Goal: Task Accomplishment & Management: Complete application form

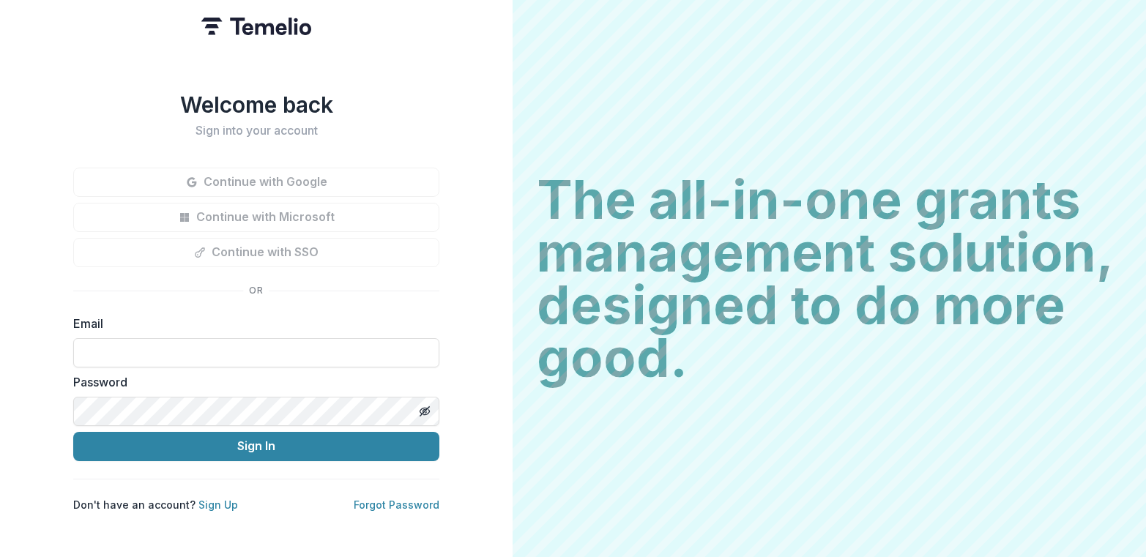
click at [277, 179] on button "Continue with Google" at bounding box center [256, 182] width 366 height 29
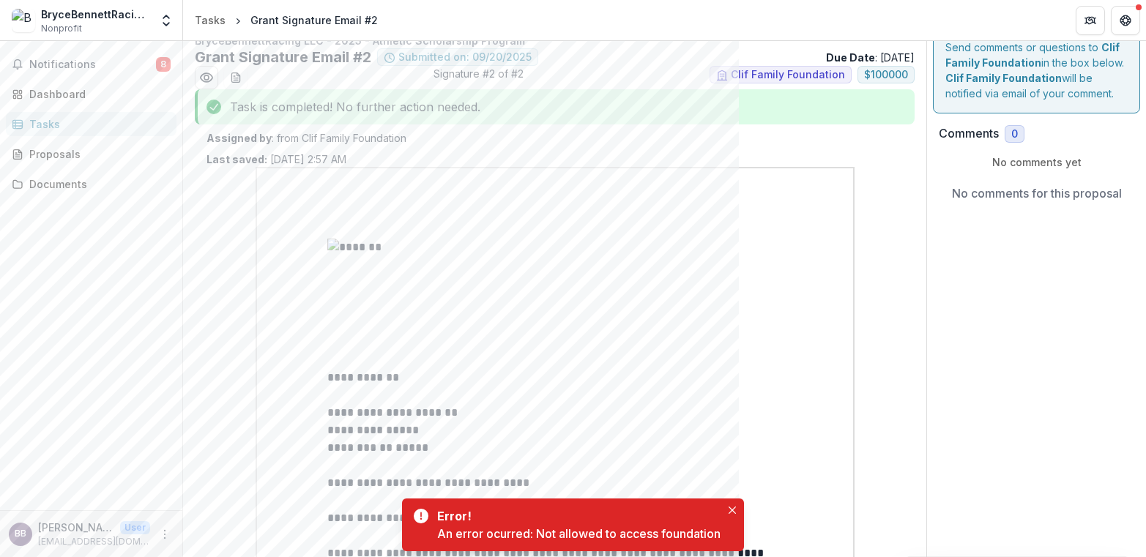
scroll to position [27, 0]
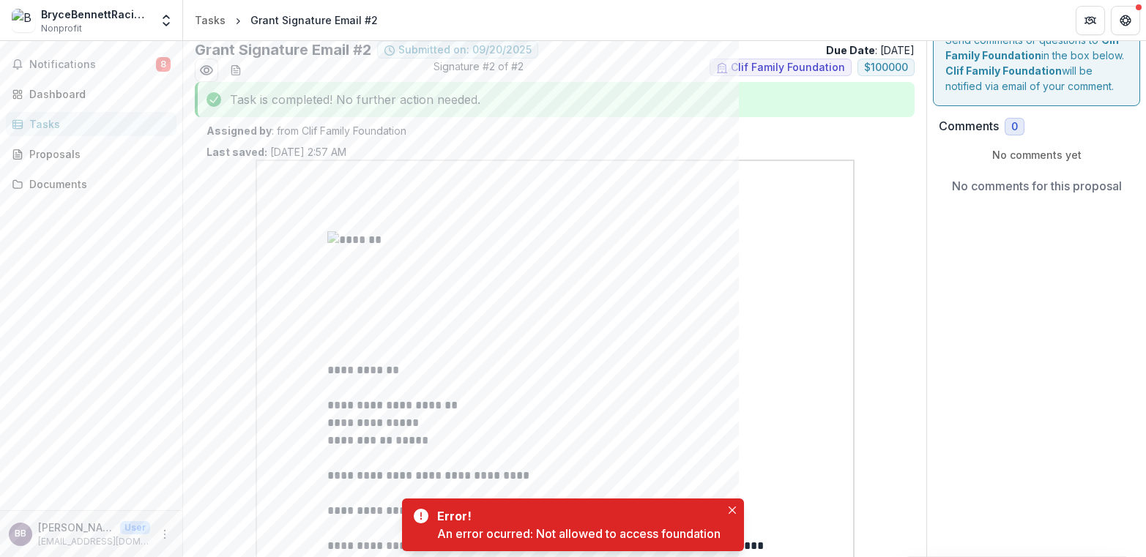
drag, startPoint x: 60, startPoint y: 50, endPoint x: 333, endPoint y: 350, distance: 405.5
click at [92, 85] on div "Notifications 8 Dashboard Tasks Proposals Documents" at bounding box center [91, 276] width 182 height 470
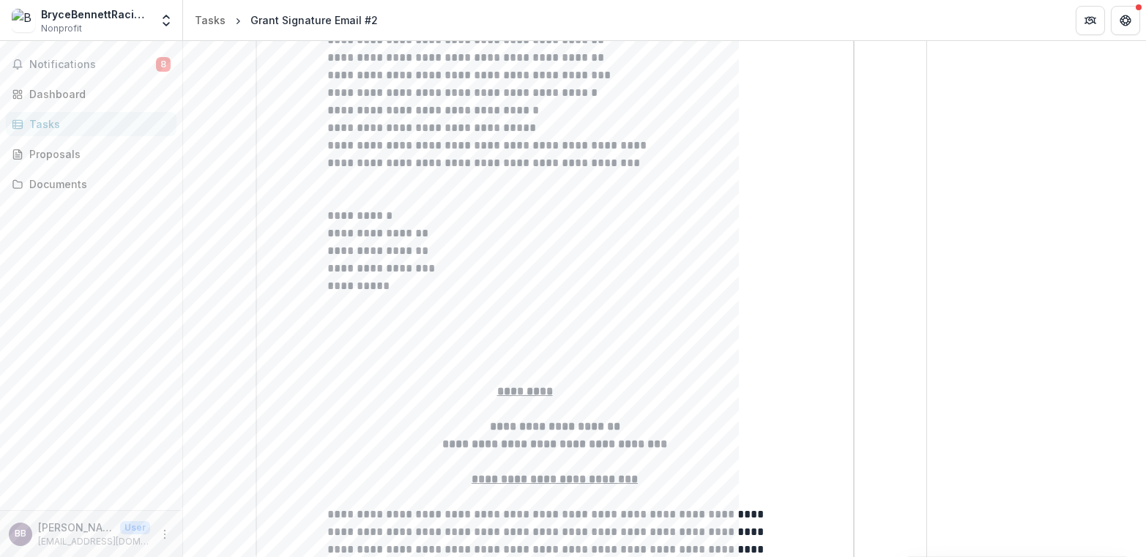
scroll to position [4338, 0]
click at [351, 327] on p at bounding box center [555, 336] width 456 height 18
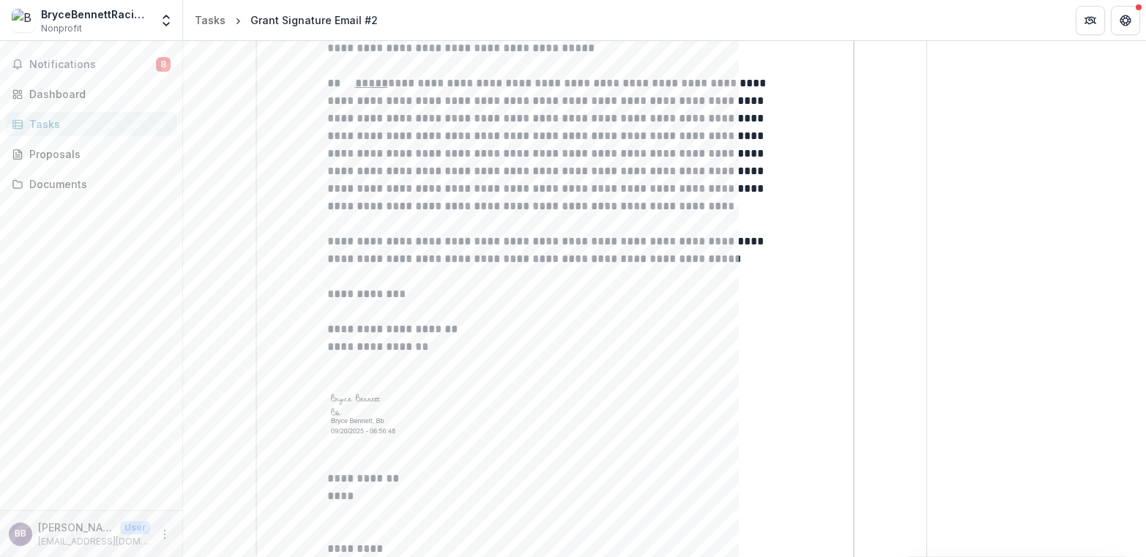
scroll to position [6348, 0]
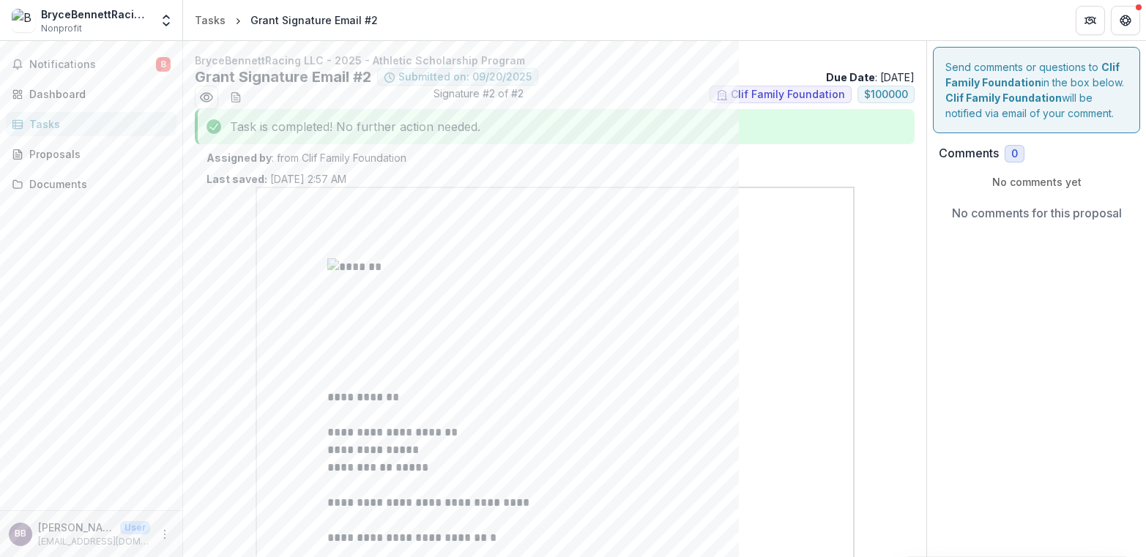
scroll to position [0, 0]
click at [91, 62] on span "Notifications" at bounding box center [92, 65] width 127 height 12
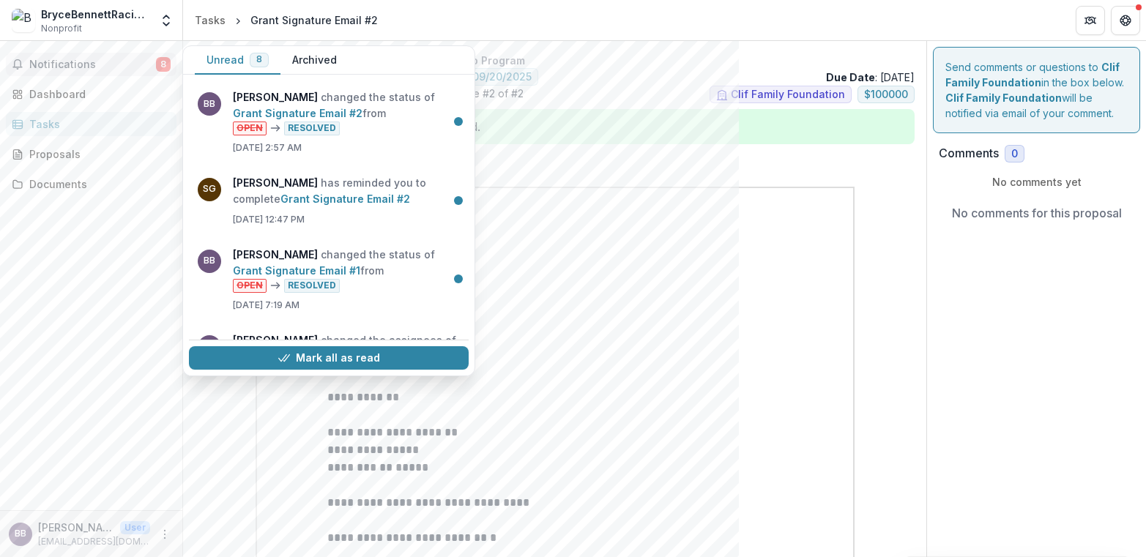
click at [84, 280] on div "Notifications 8 Unread 8 Archived BB [PERSON_NAME] changed the status of Grant …" at bounding box center [91, 276] width 182 height 470
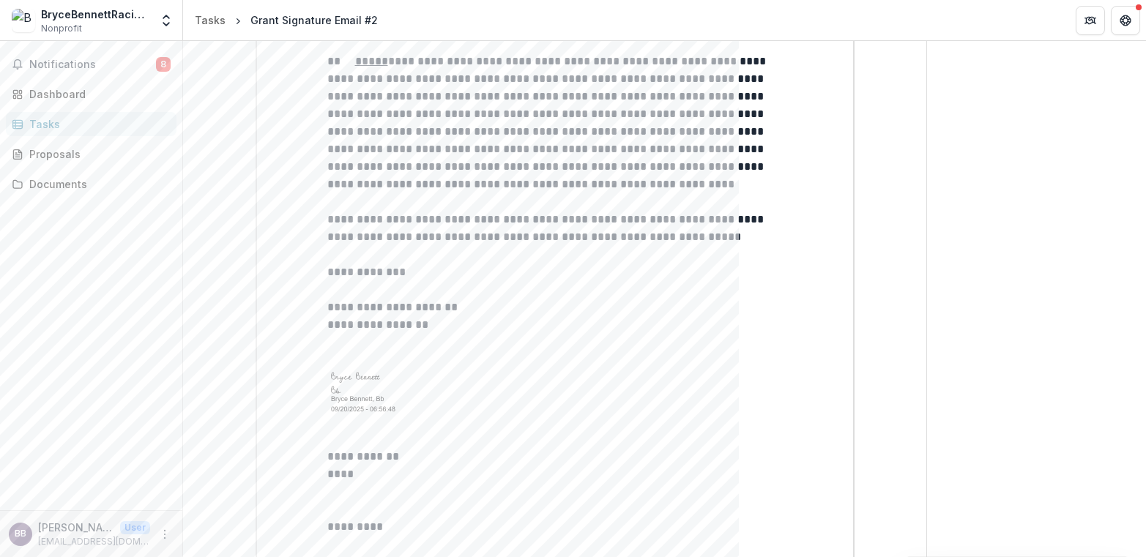
scroll to position [6333, 0]
click at [48, 127] on div "Tasks" at bounding box center [97, 123] width 136 height 15
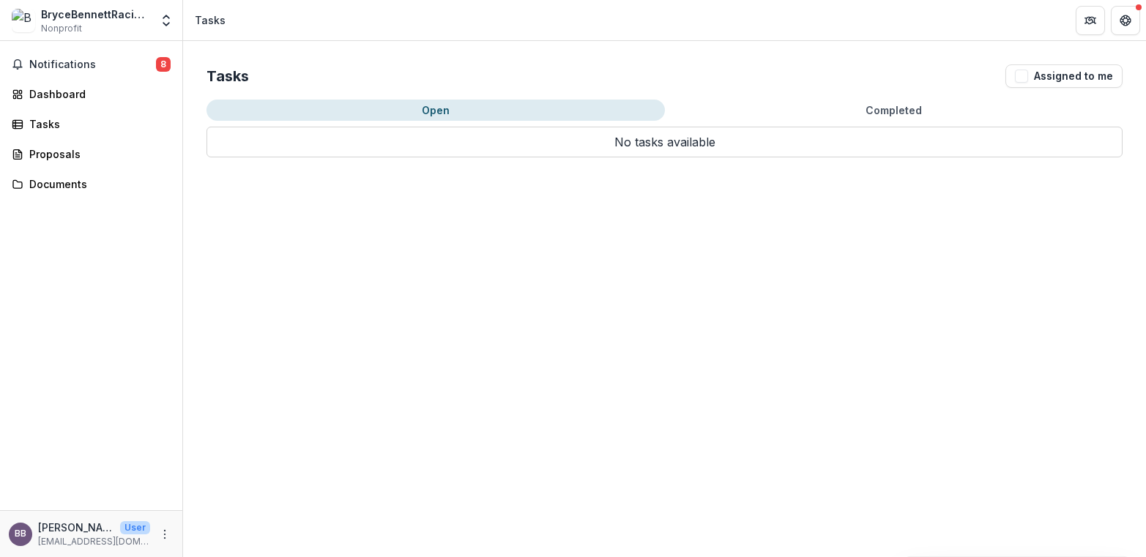
click at [314, 110] on button "Open" at bounding box center [436, 110] width 459 height 21
click at [432, 111] on button "Open" at bounding box center [436, 110] width 459 height 21
click at [474, 110] on button "Open" at bounding box center [436, 110] width 459 height 21
click at [1023, 72] on span "button" at bounding box center [1021, 76] width 13 height 13
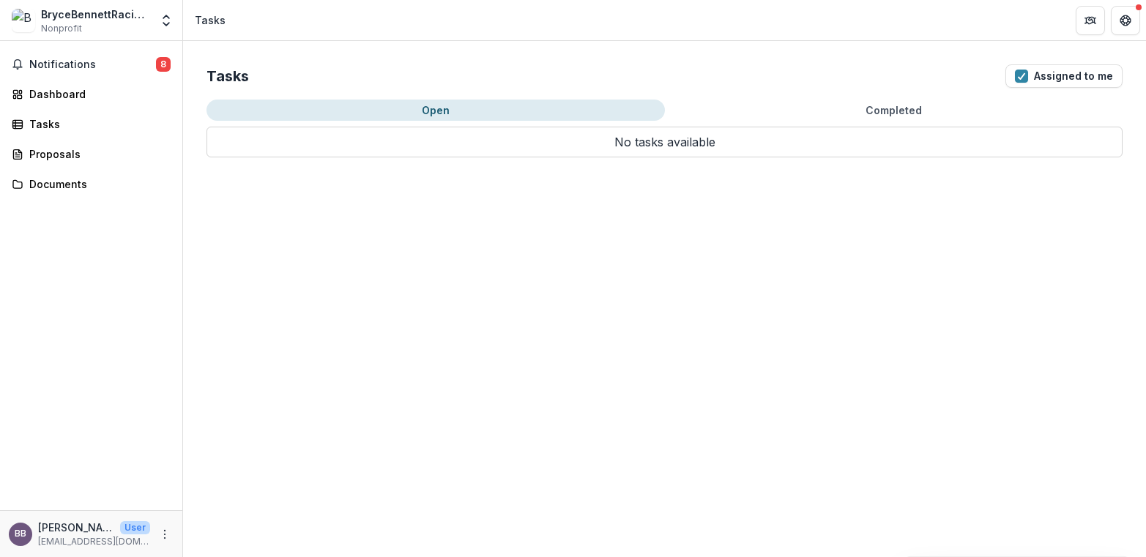
click at [490, 104] on button "Open" at bounding box center [436, 110] width 459 height 21
click at [103, 66] on span "Notifications" at bounding box center [92, 65] width 127 height 12
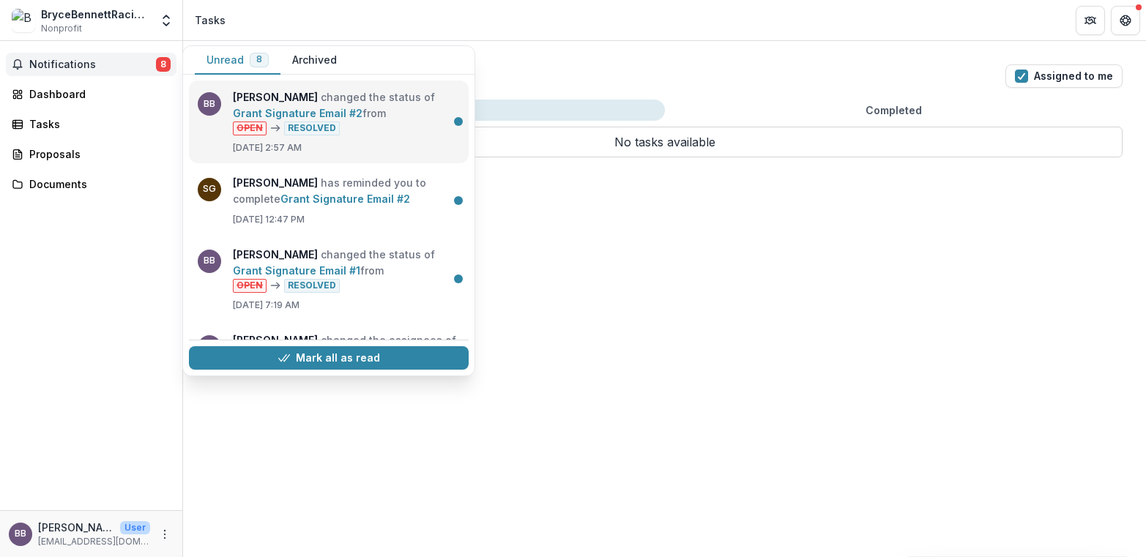
click at [280, 107] on link "Grant Signature Email #2" at bounding box center [298, 113] width 130 height 12
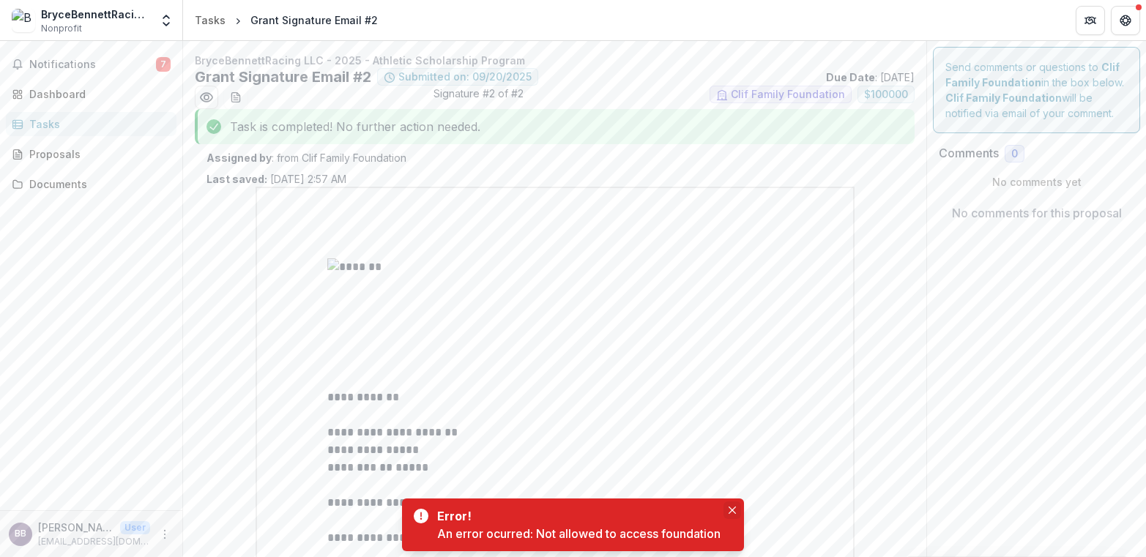
click at [732, 509] on icon "Close" at bounding box center [732, 510] width 7 height 7
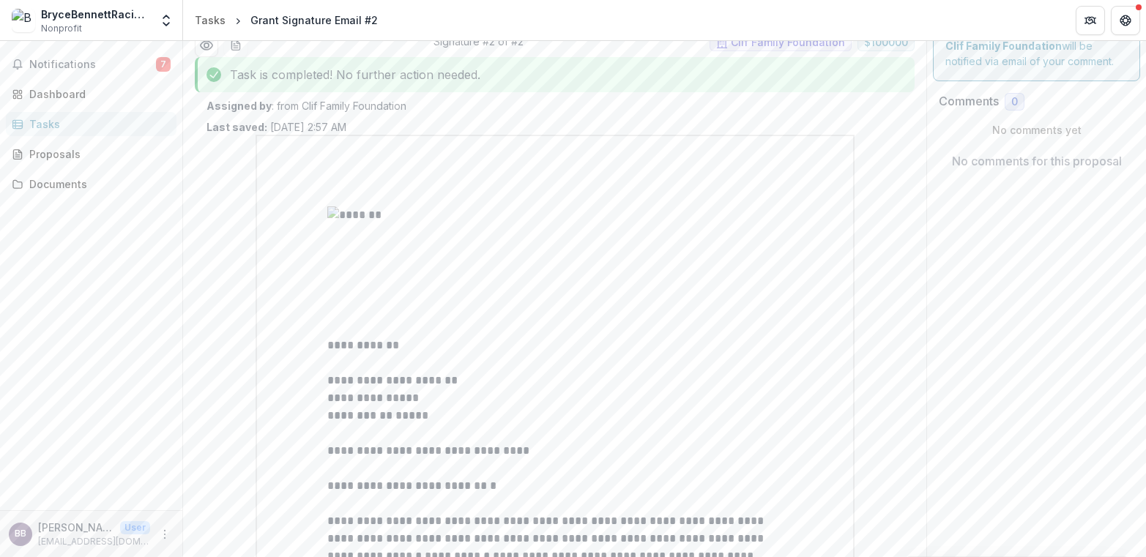
scroll to position [45, 0]
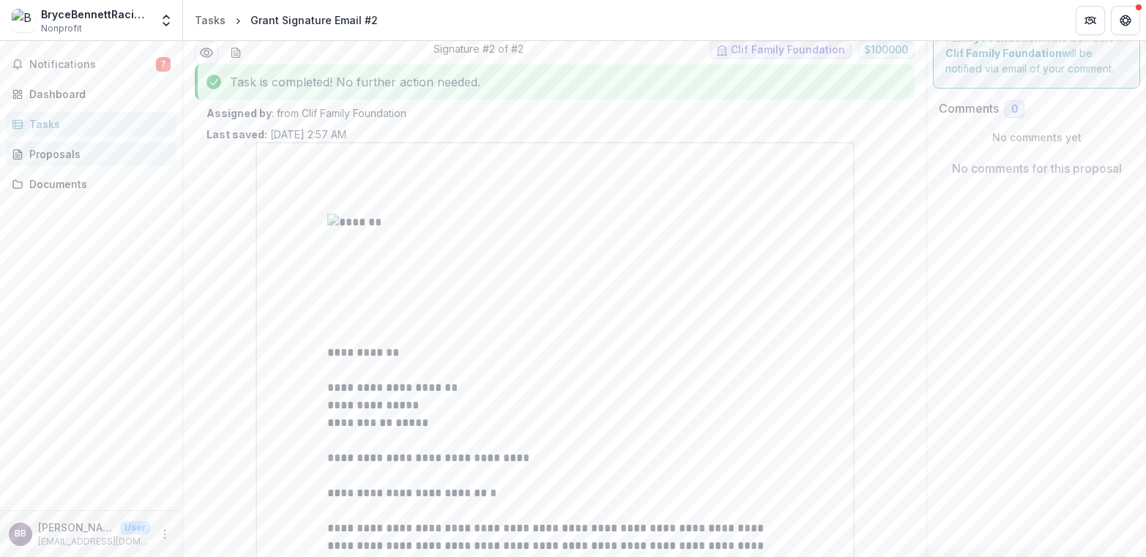
click at [62, 156] on div "Proposals" at bounding box center [97, 153] width 136 height 15
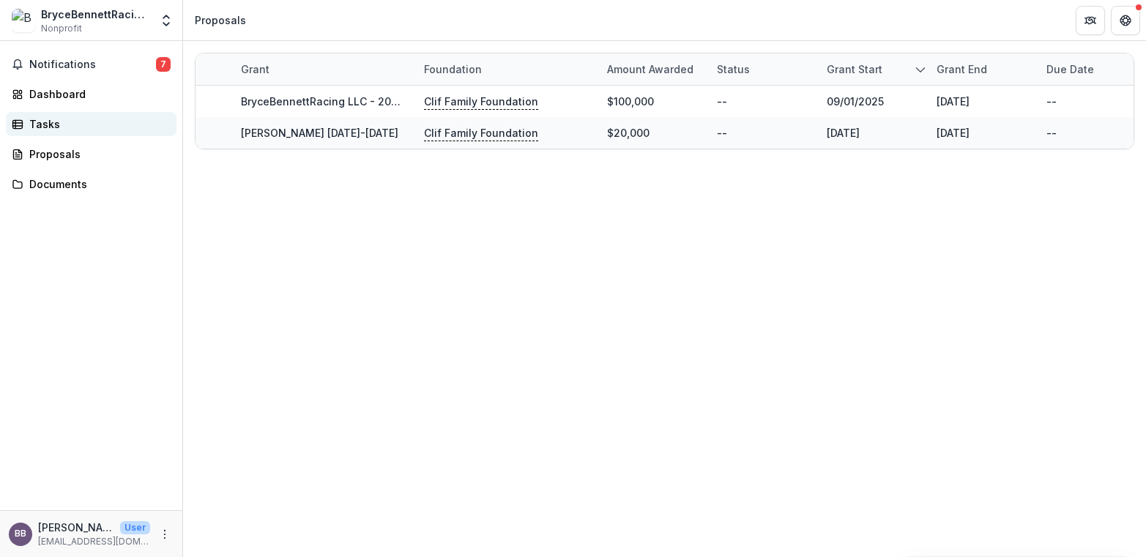
click at [70, 126] on div "Tasks" at bounding box center [97, 123] width 136 height 15
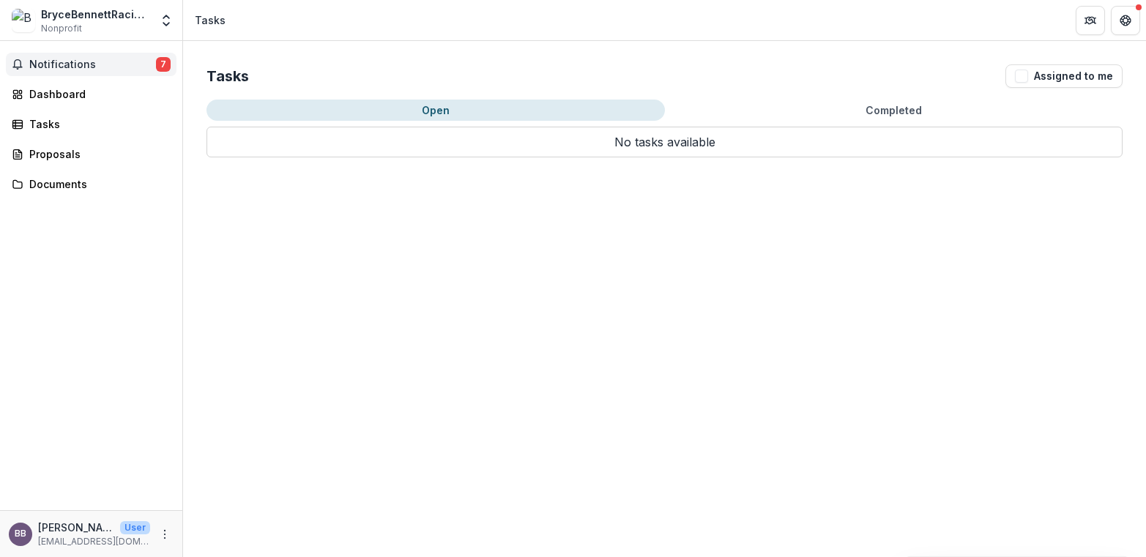
click at [86, 65] on span "Notifications" at bounding box center [92, 65] width 127 height 12
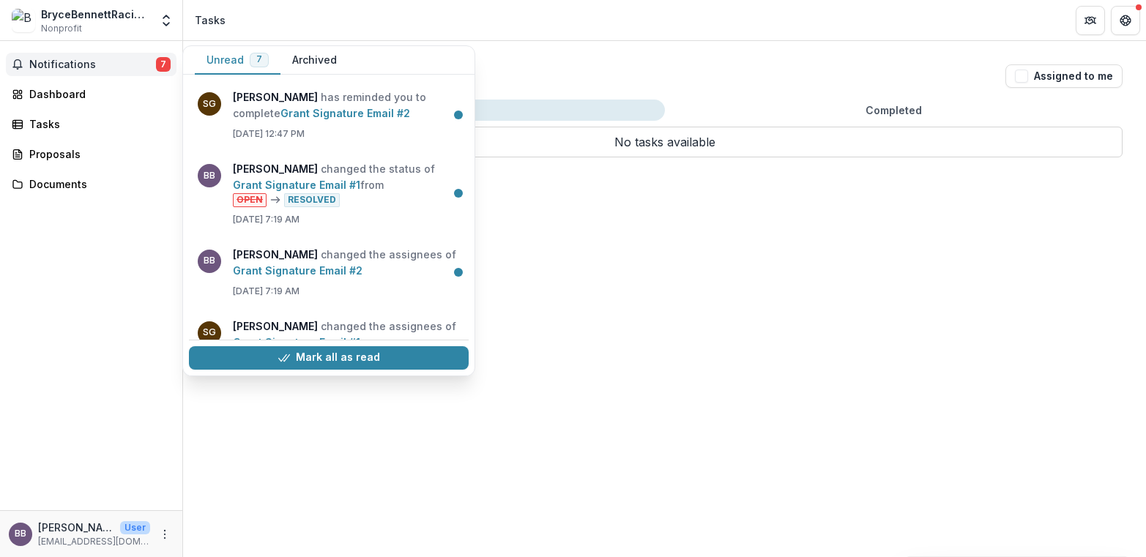
click at [205, 12] on div "Tasks" at bounding box center [210, 19] width 31 height 15
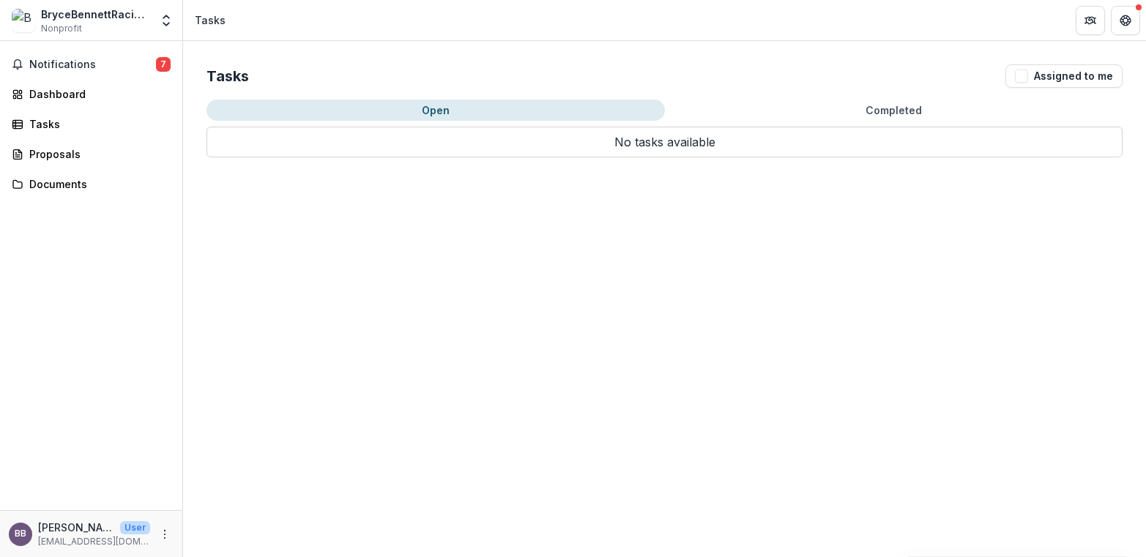
click at [207, 22] on div "Tasks" at bounding box center [210, 19] width 31 height 15
click at [168, 26] on icon "Open entity switcher" at bounding box center [166, 20] width 15 height 15
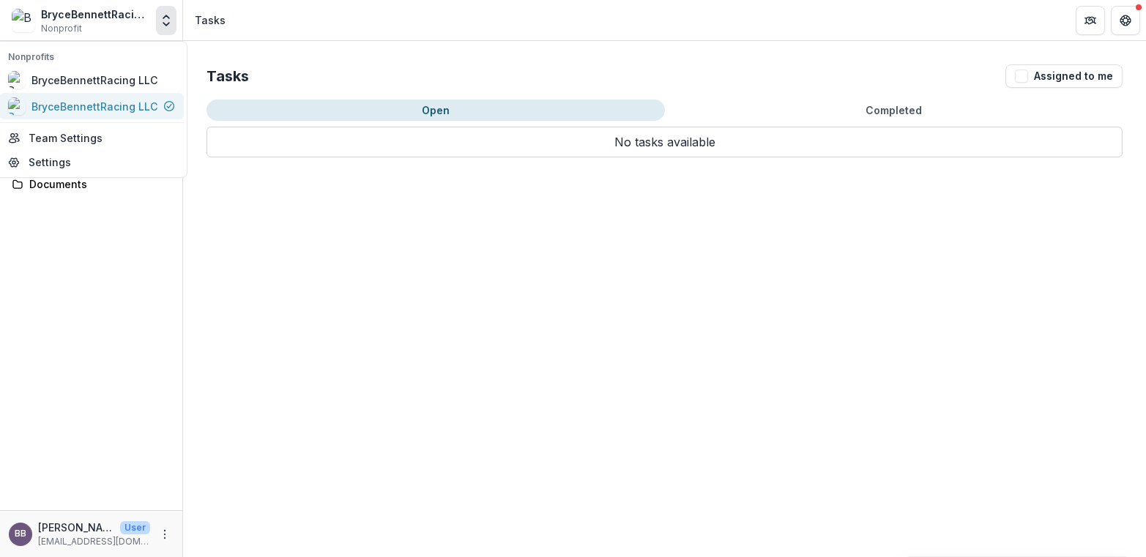
click at [138, 107] on div "BryceBennettRacing LLC" at bounding box center [94, 106] width 126 height 15
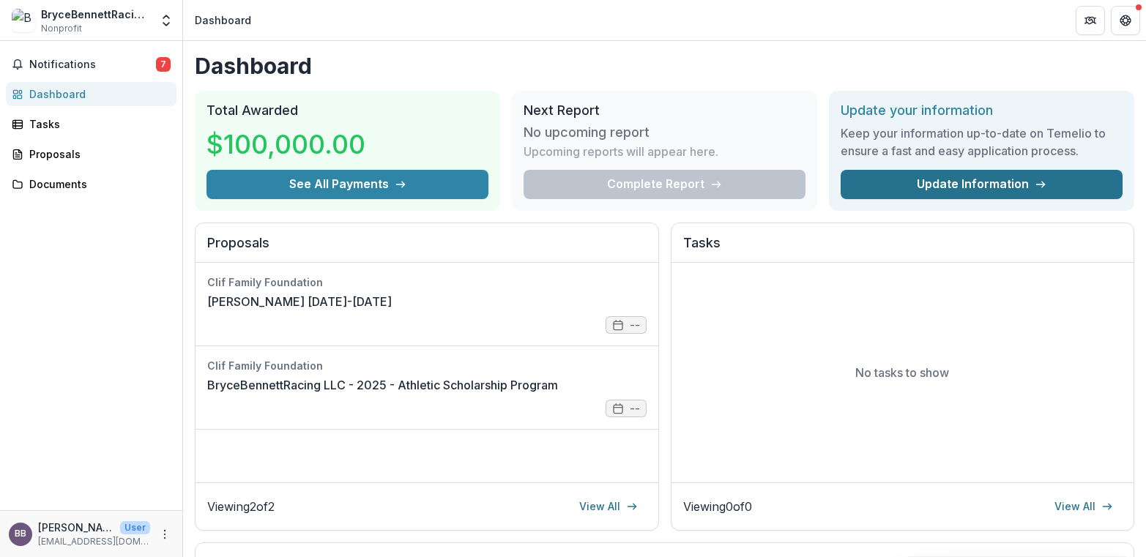
click at [913, 183] on link "Update Information" at bounding box center [982, 184] width 282 height 29
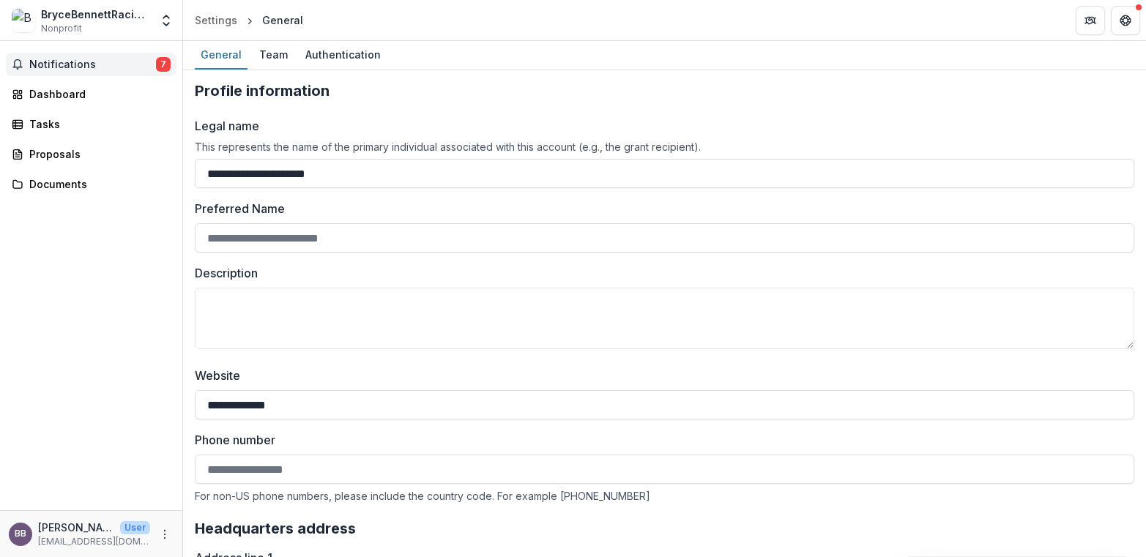
click at [81, 63] on span "Notifications" at bounding box center [92, 65] width 127 height 12
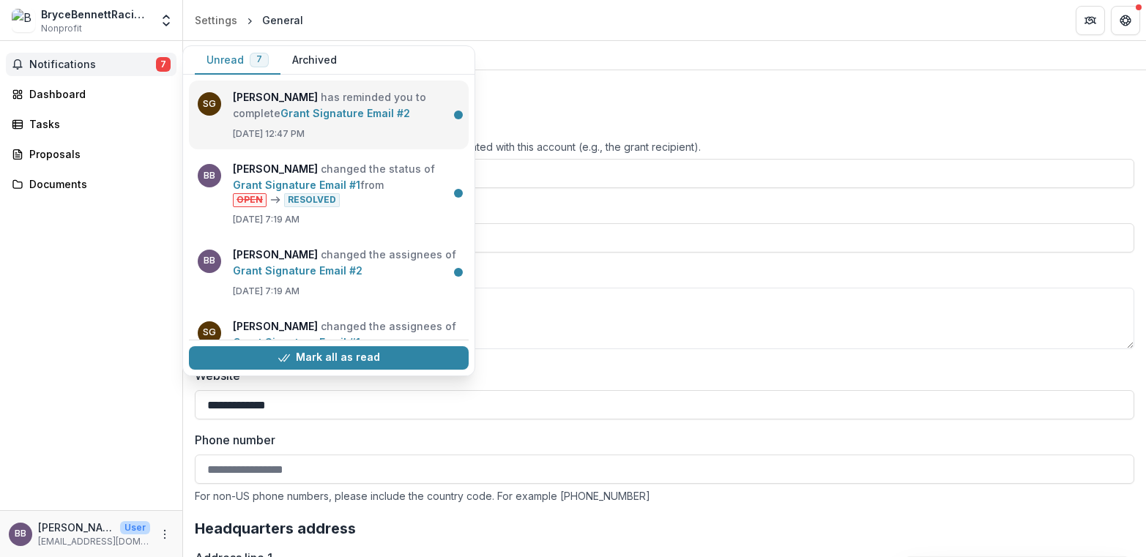
click at [290, 116] on link "Grant Signature Email #2" at bounding box center [346, 113] width 130 height 12
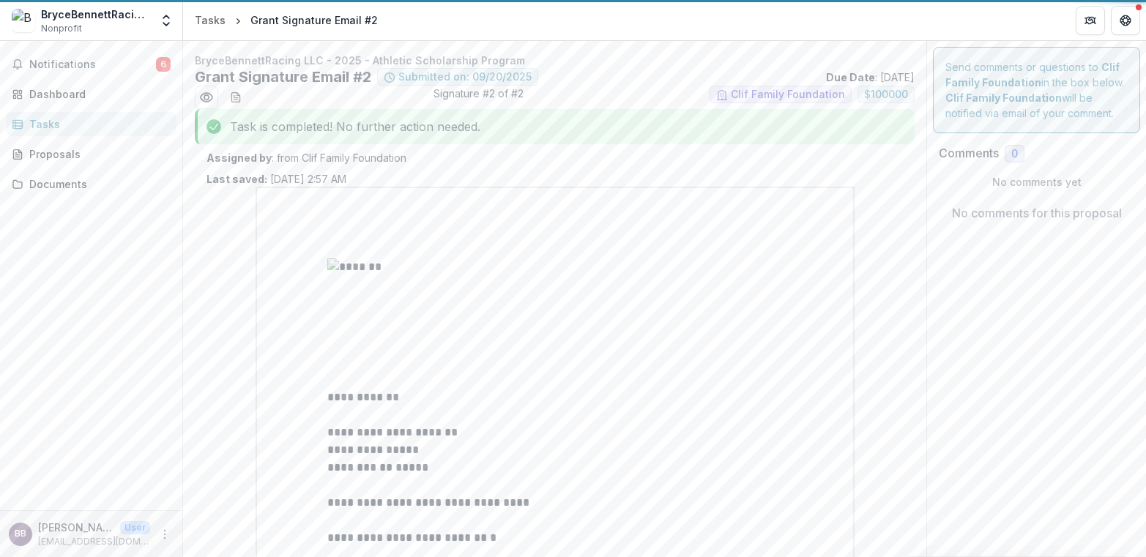
click at [46, 125] on div "Tasks" at bounding box center [97, 123] width 136 height 15
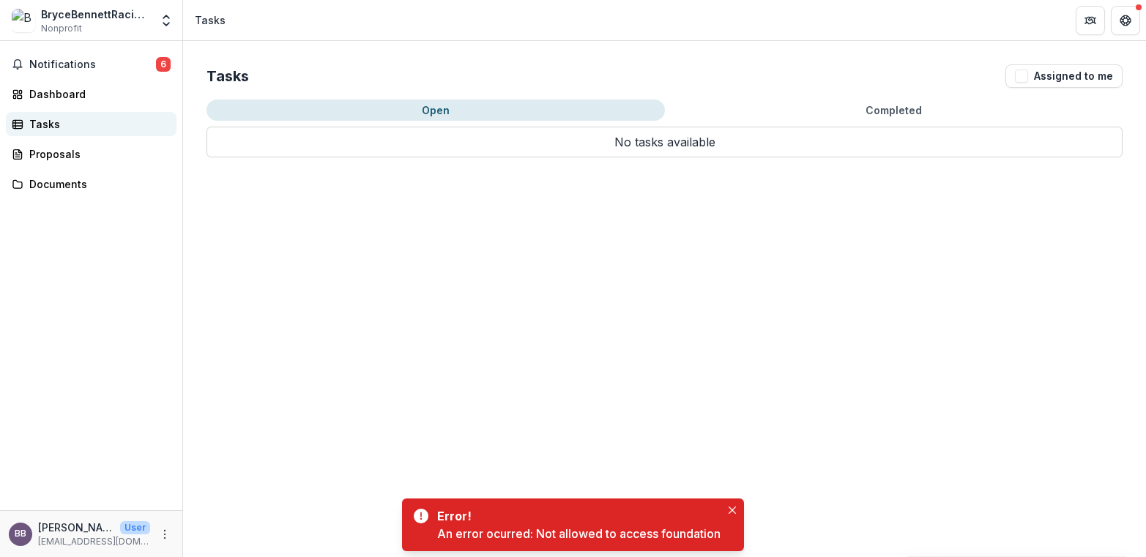
click at [73, 119] on div "Tasks" at bounding box center [97, 123] width 136 height 15
click at [308, 111] on button "Open" at bounding box center [436, 110] width 459 height 21
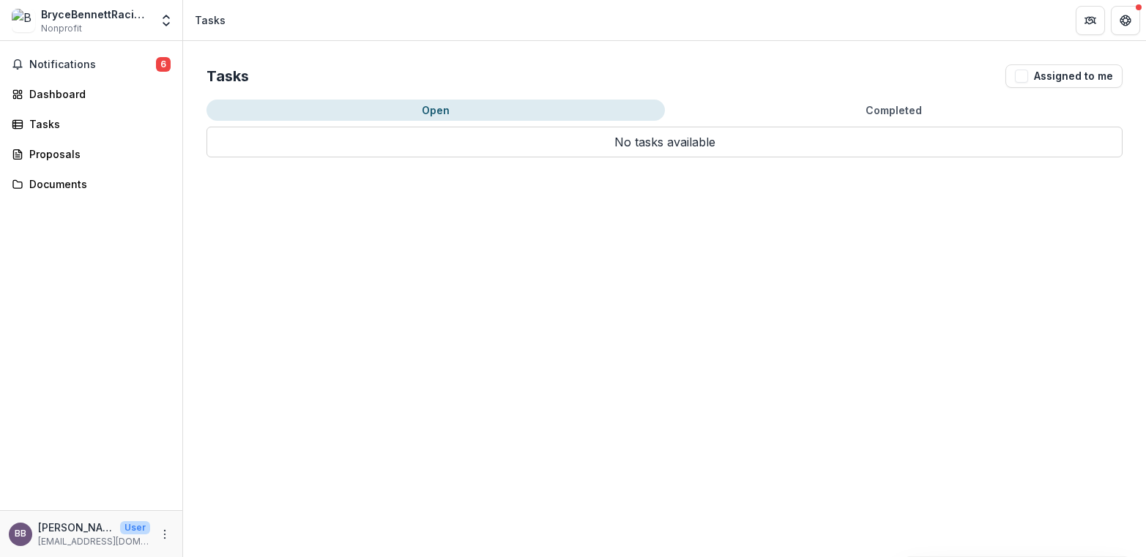
click at [382, 113] on button "Open" at bounding box center [436, 110] width 459 height 21
click at [80, 57] on button "Notifications 6" at bounding box center [91, 64] width 171 height 23
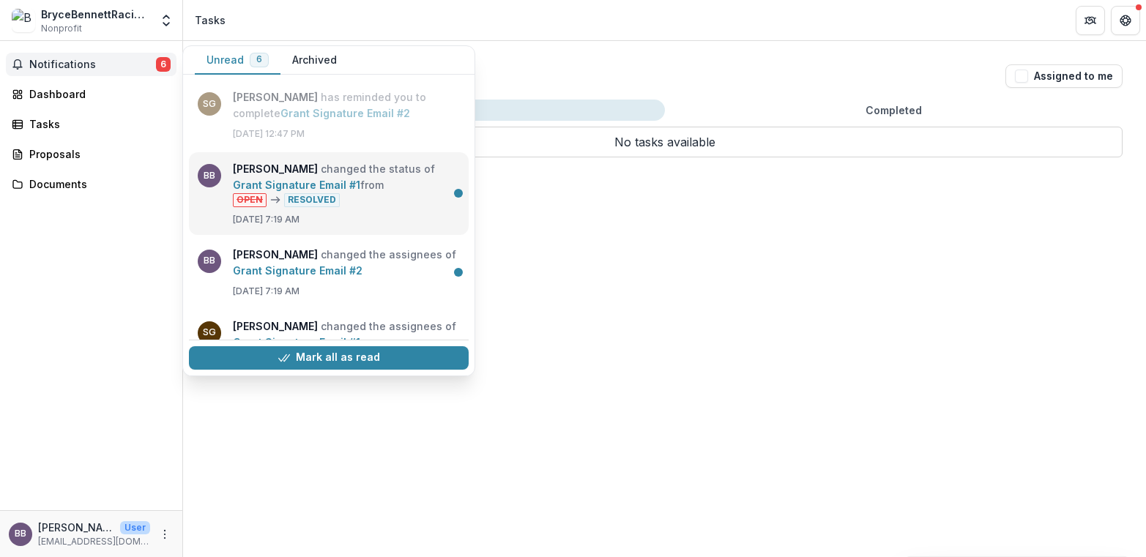
click at [284, 179] on link "Grant Signature Email #1" at bounding box center [296, 185] width 127 height 12
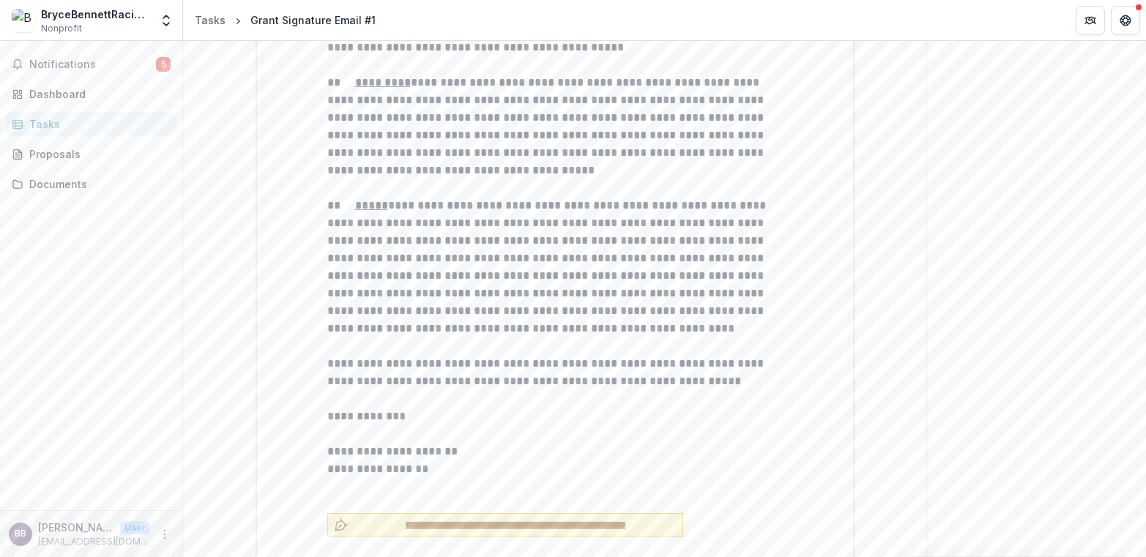
scroll to position [6196, 0]
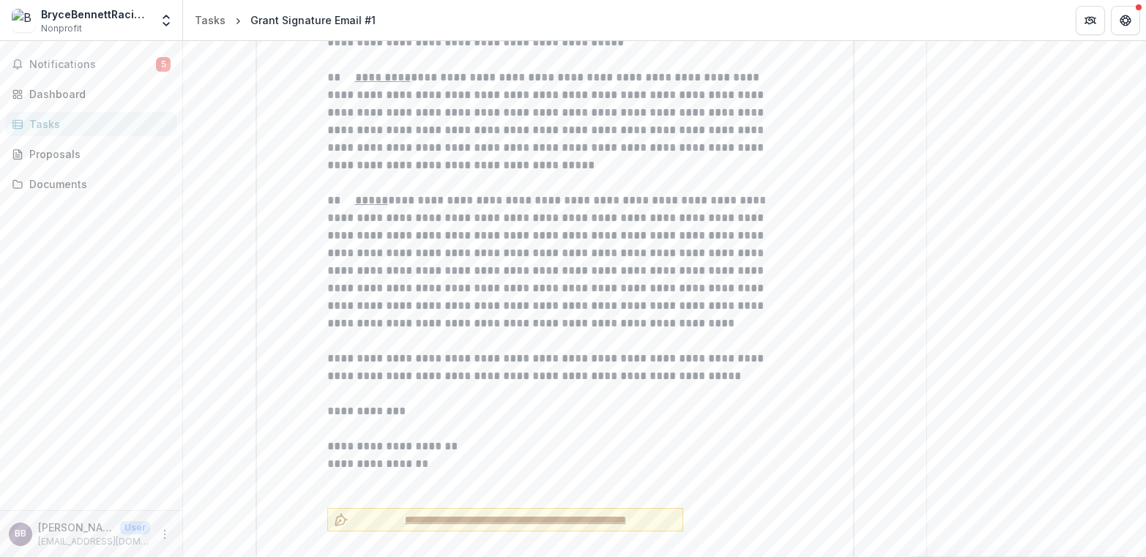
click at [436, 513] on span "**********" at bounding box center [516, 520] width 322 height 15
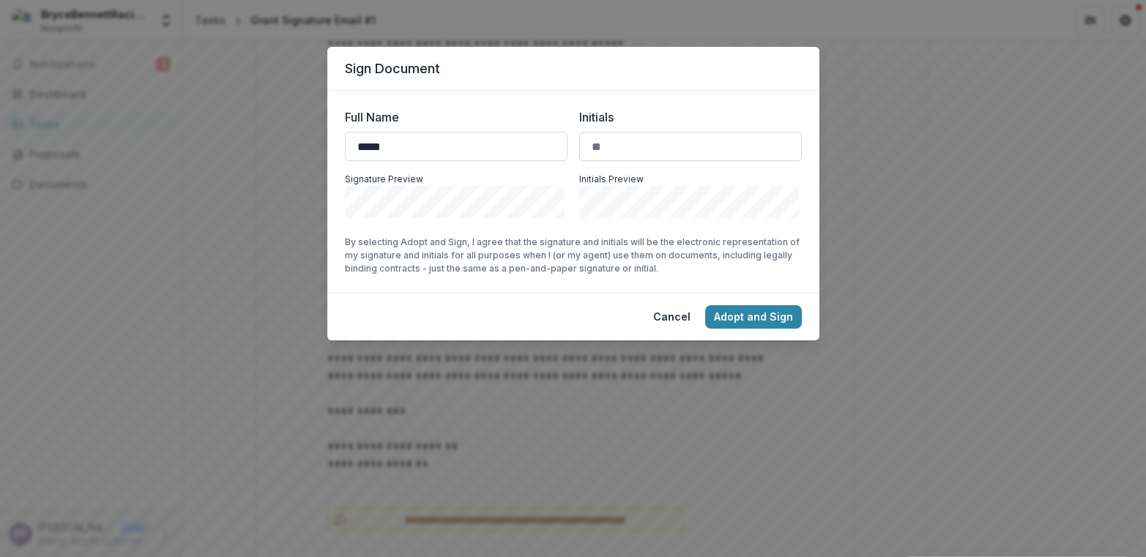
type input "*****"
click at [632, 152] on input "Initials" at bounding box center [690, 146] width 223 height 29
type input "*"
click at [452, 141] on input "*****" at bounding box center [456, 146] width 223 height 29
type input "**********"
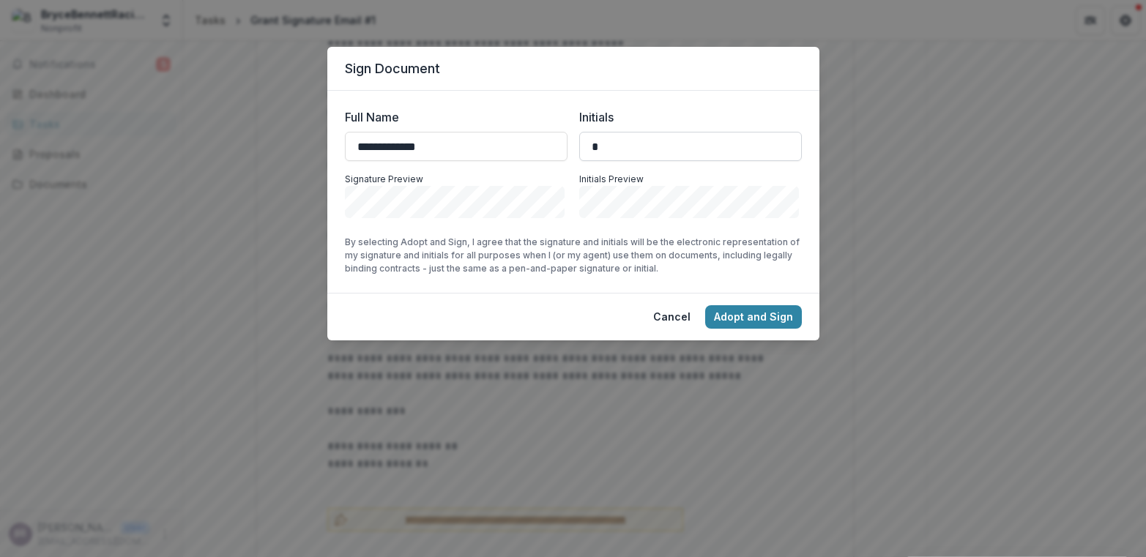
click at [607, 147] on input "*" at bounding box center [690, 146] width 223 height 29
type input "*"
click at [737, 319] on button "Adopt and Sign" at bounding box center [753, 316] width 97 height 23
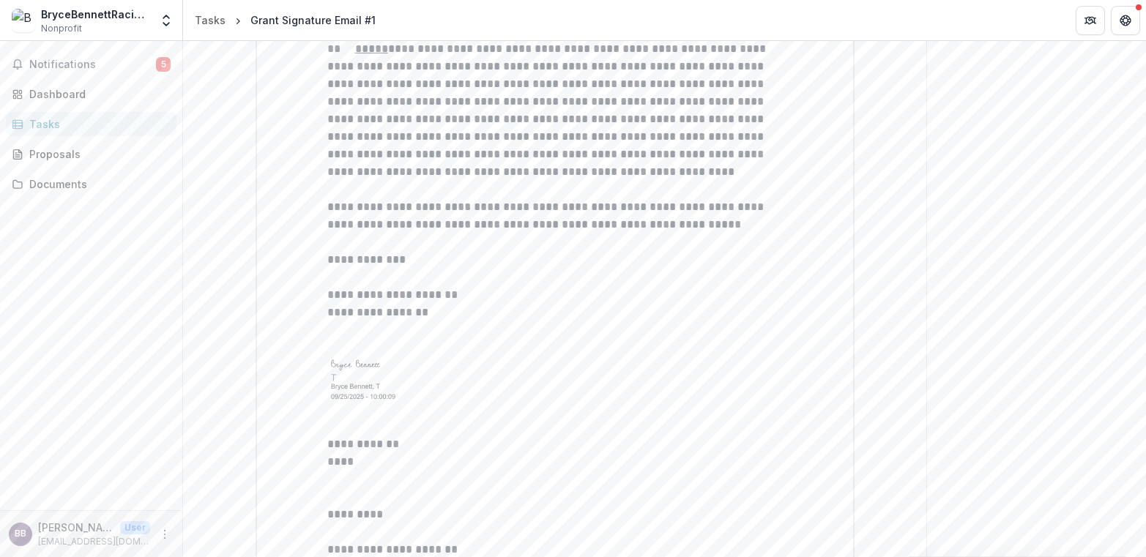
scroll to position [6347, 0]
click at [683, 557] on p at bounding box center [555, 569] width 456 height 18
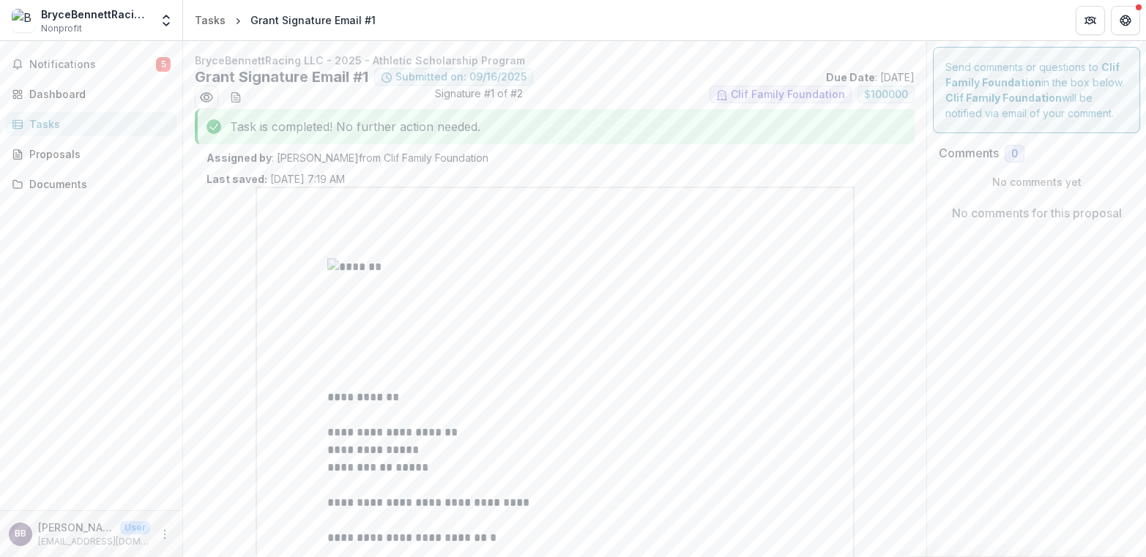
scroll to position [0, 0]
click at [73, 158] on div "Proposals" at bounding box center [97, 153] width 136 height 15
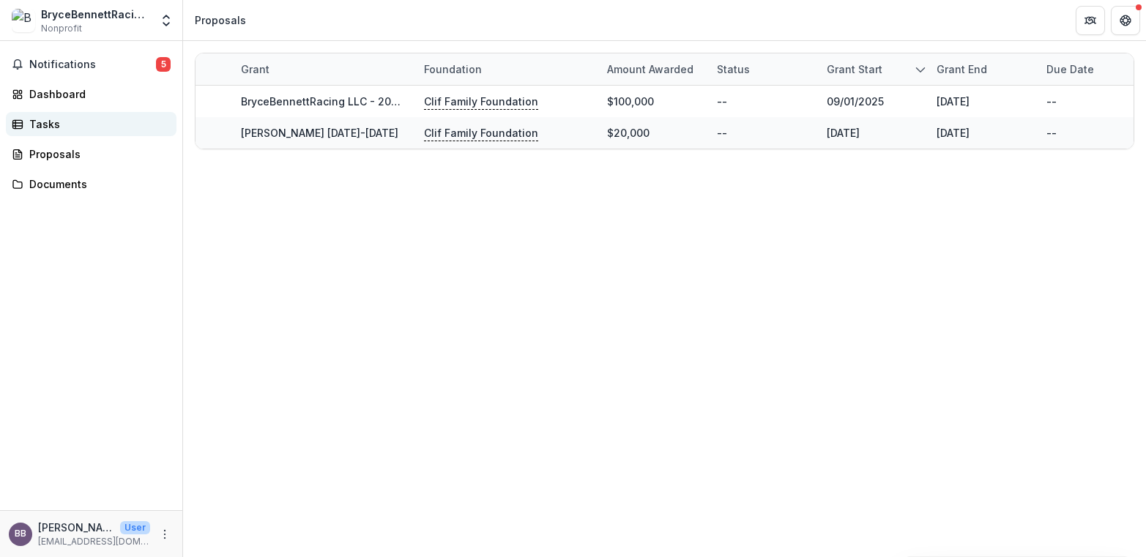
click at [77, 122] on div "Tasks" at bounding box center [97, 123] width 136 height 15
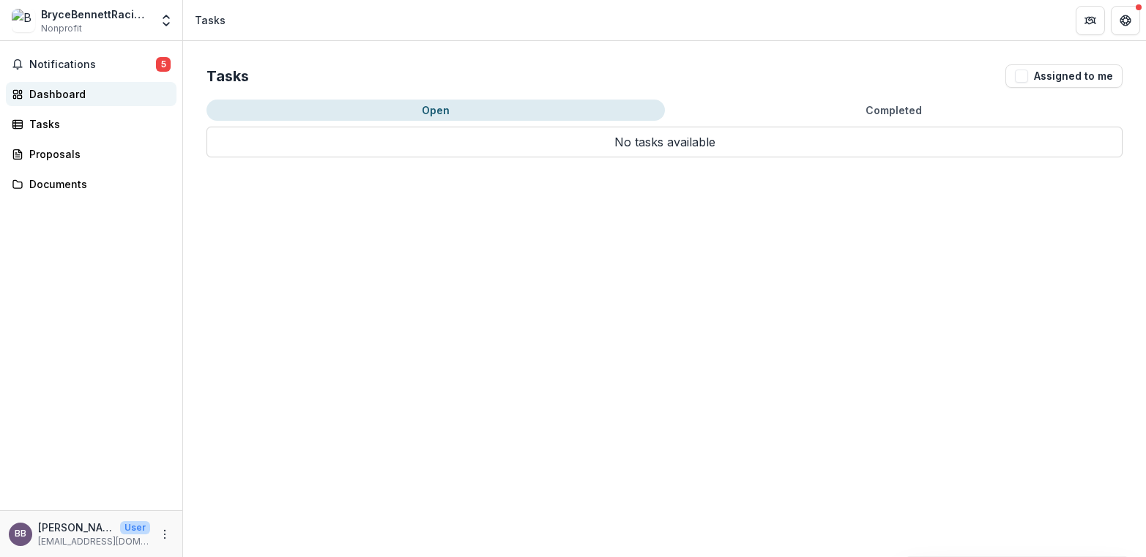
click at [79, 89] on div "Dashboard" at bounding box center [97, 93] width 136 height 15
